Goal: Transaction & Acquisition: Subscribe to service/newsletter

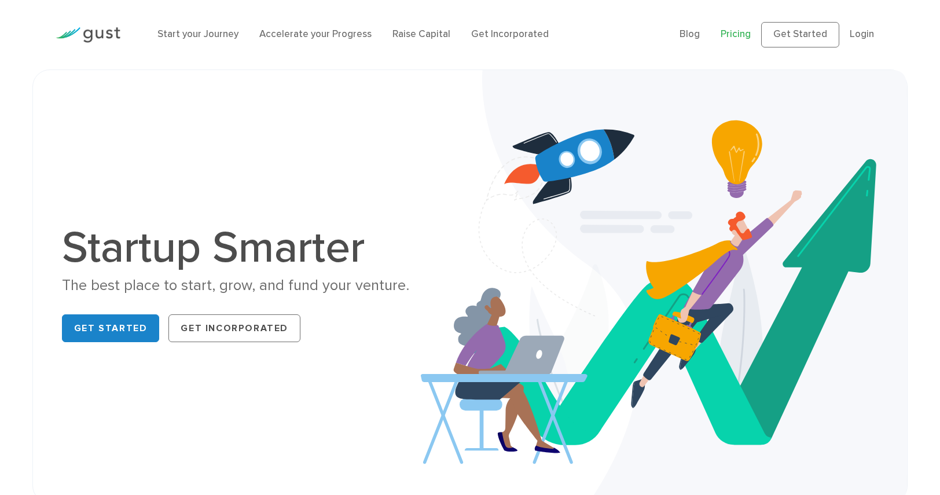
click at [746, 35] on link "Pricing" at bounding box center [736, 34] width 30 height 12
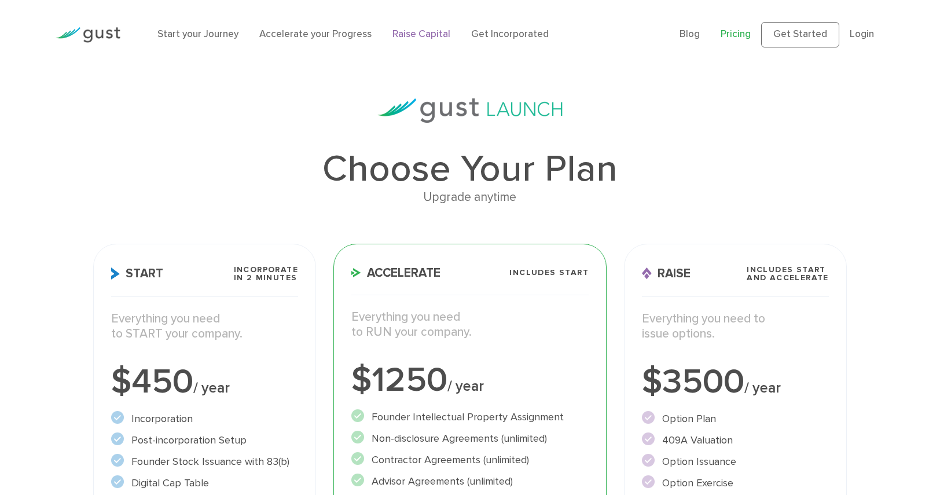
click at [423, 35] on link "Raise Capital" at bounding box center [421, 34] width 58 height 12
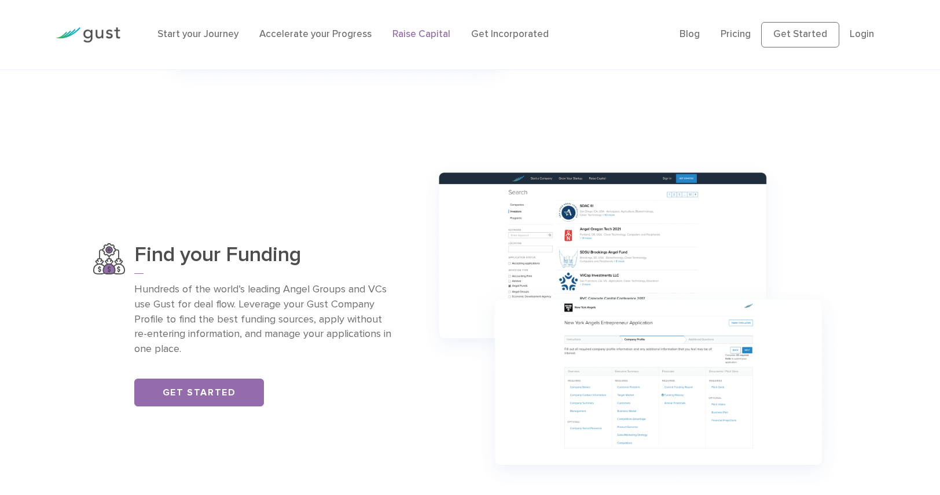
scroll to position [753, 0]
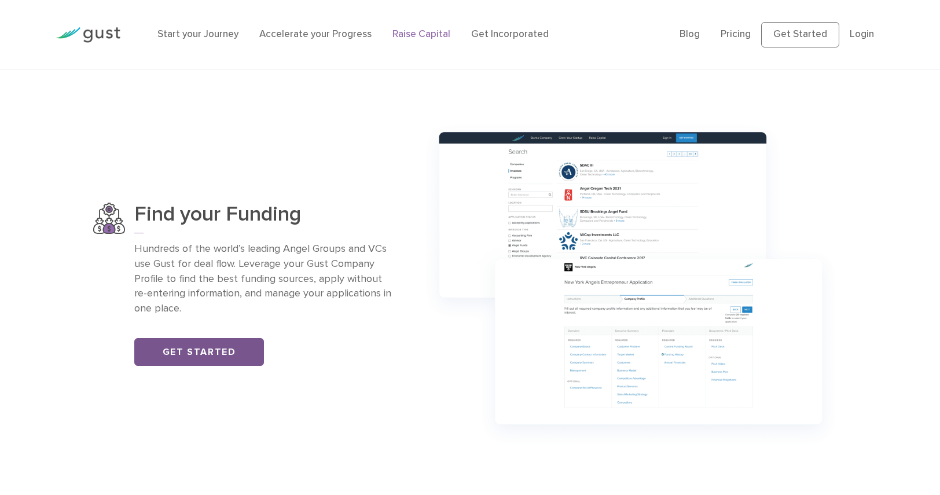
click at [209, 351] on link "Get Started" at bounding box center [199, 352] width 130 height 28
